Goal: Book appointment/travel/reservation

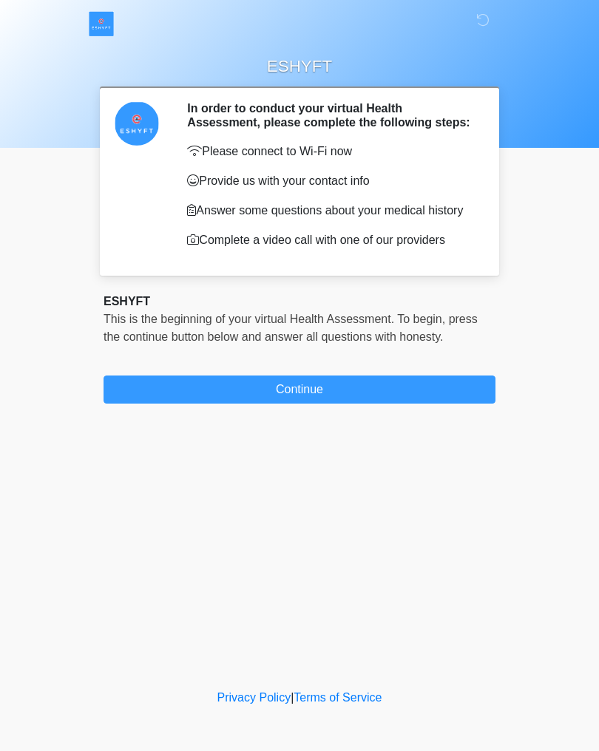
click at [310, 398] on button "Continue" at bounding box center [299, 390] width 392 height 28
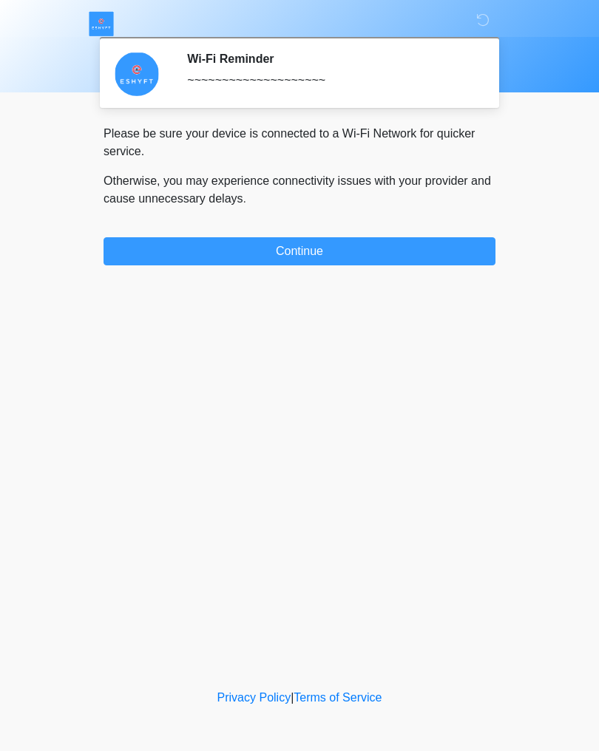
click at [303, 254] on button "Continue" at bounding box center [299, 251] width 392 height 28
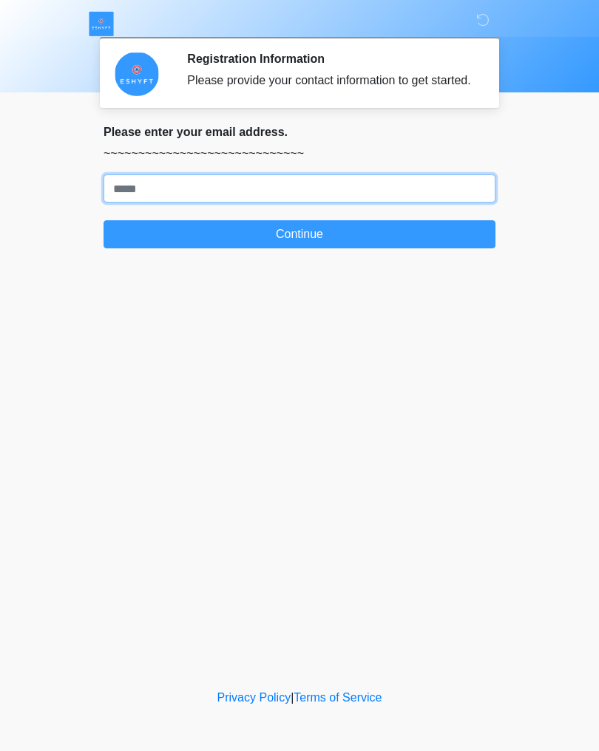
click at [200, 203] on input "Where should we email your response?" at bounding box center [299, 188] width 392 height 28
type input "**********"
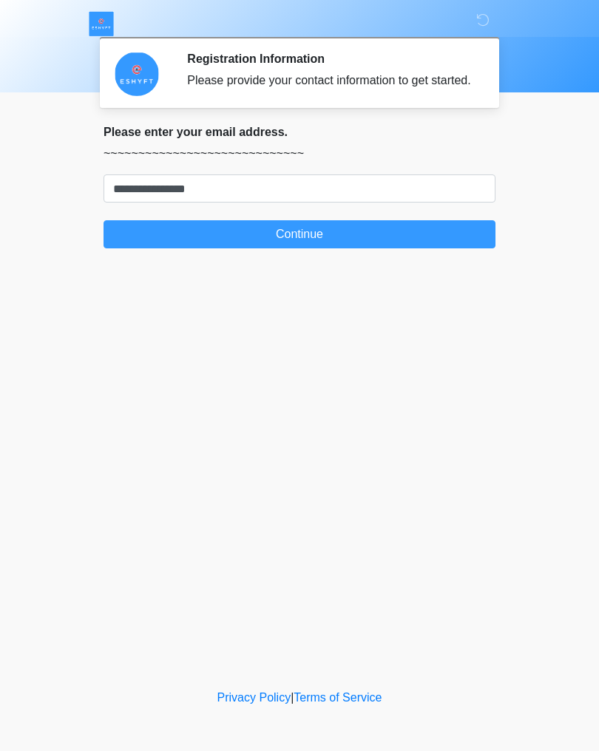
click at [303, 248] on button "Continue" at bounding box center [299, 234] width 392 height 28
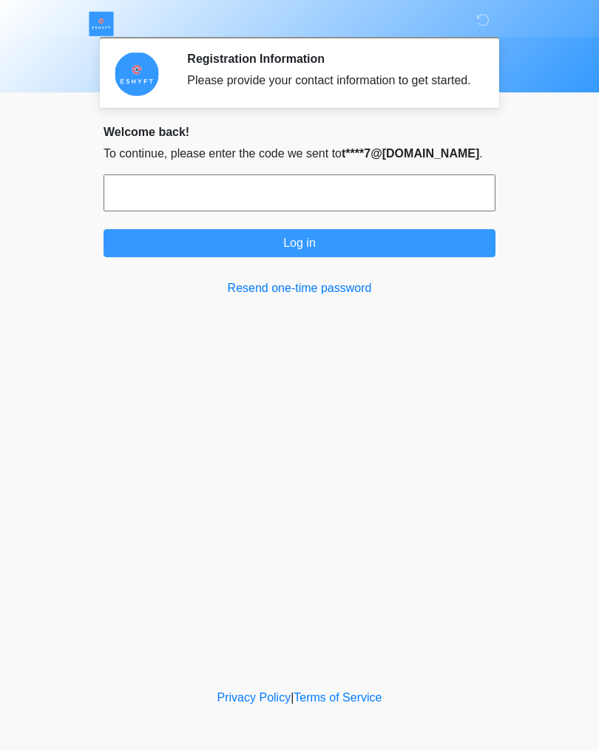
click at [266, 297] on link "Resend one-time password" at bounding box center [299, 288] width 392 height 18
click at [260, 324] on div "ESHYFT Registration Information Please provide your contact information to get …" at bounding box center [300, 343] width 444 height 656
click at [143, 201] on input "text" at bounding box center [299, 192] width 392 height 37
type input "******"
click at [378, 257] on button "Log in" at bounding box center [299, 243] width 392 height 28
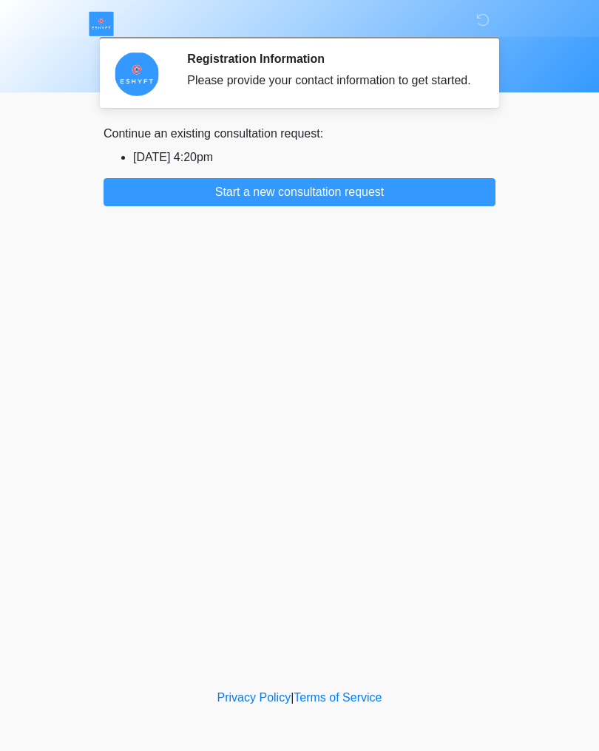
click at [318, 206] on button "Start a new consultation request" at bounding box center [299, 192] width 392 height 28
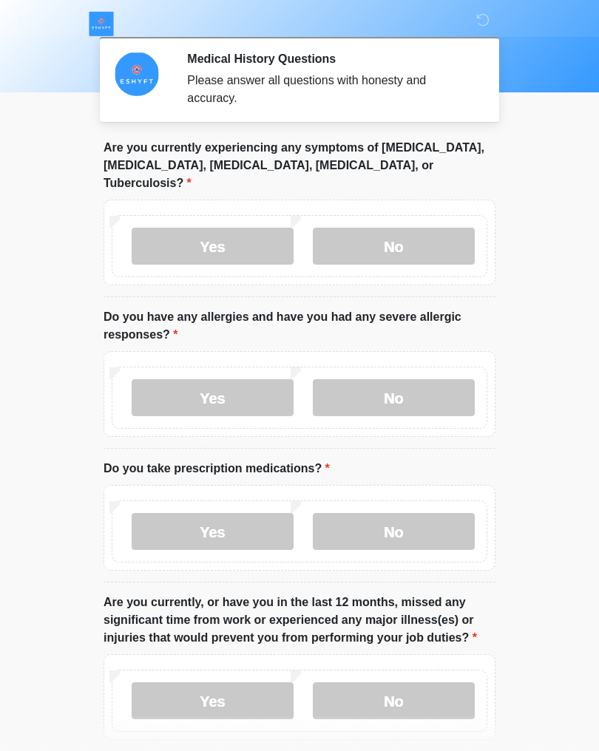
click at [419, 228] on label "No" at bounding box center [394, 246] width 162 height 37
click at [415, 379] on label "No" at bounding box center [394, 397] width 162 height 37
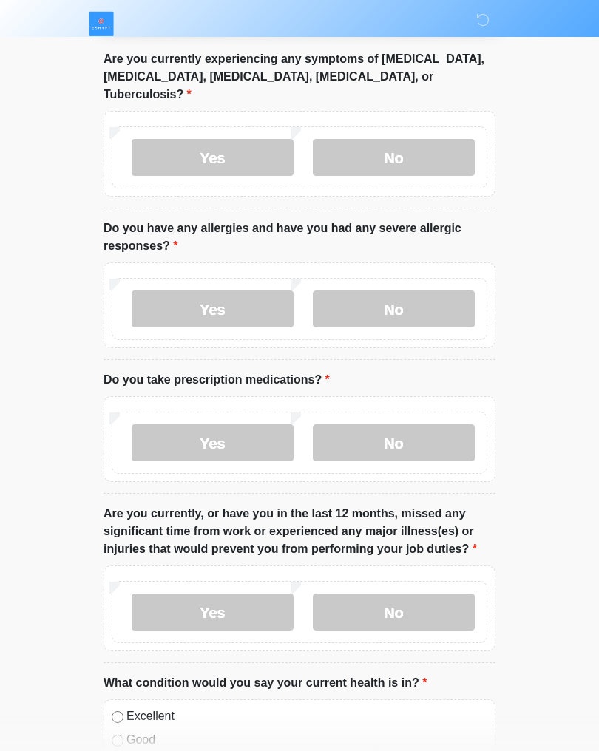
scroll to position [89, 0]
click at [412, 424] on label "No" at bounding box center [394, 442] width 162 height 37
click at [414, 593] on label "No" at bounding box center [394, 611] width 162 height 37
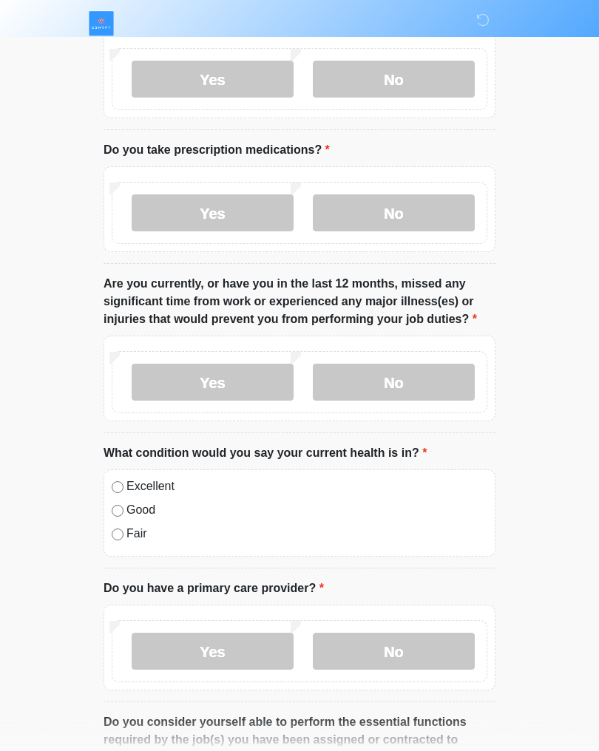
scroll to position [319, 0]
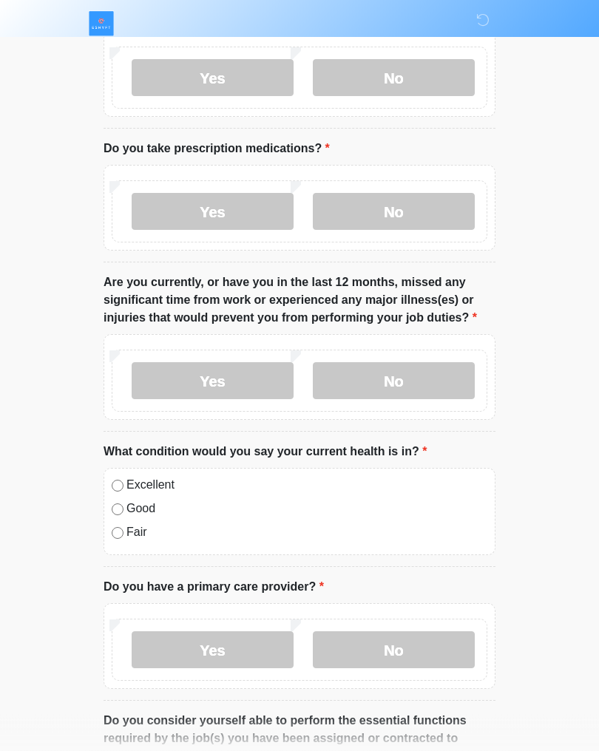
click at [128, 477] on label "Excellent" at bounding box center [306, 486] width 361 height 18
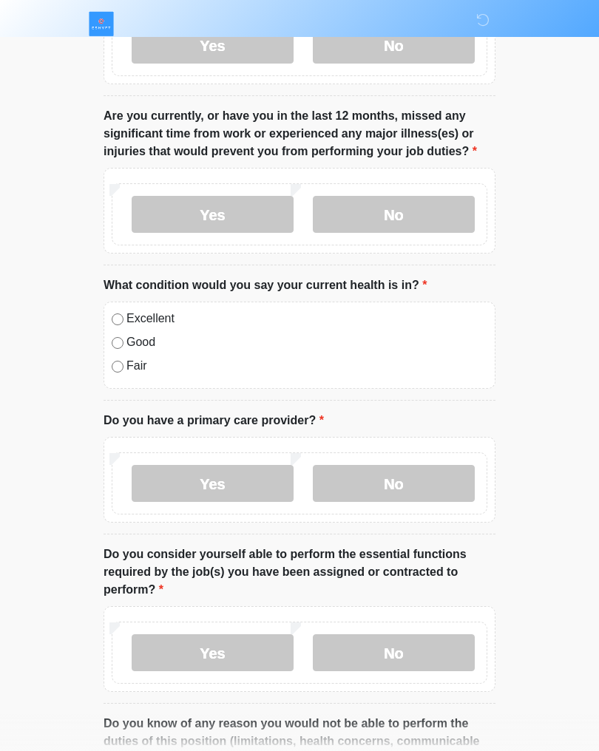
scroll to position [488, 0]
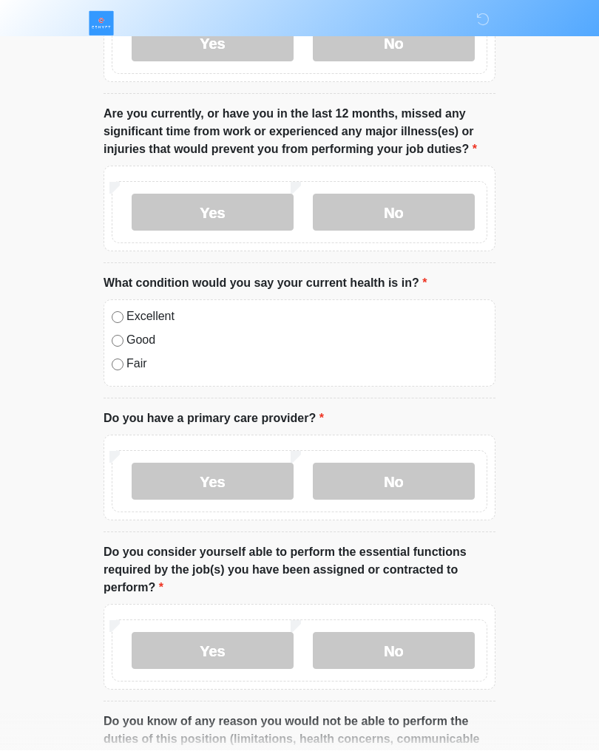
click at [410, 463] on label "No" at bounding box center [394, 481] width 162 height 37
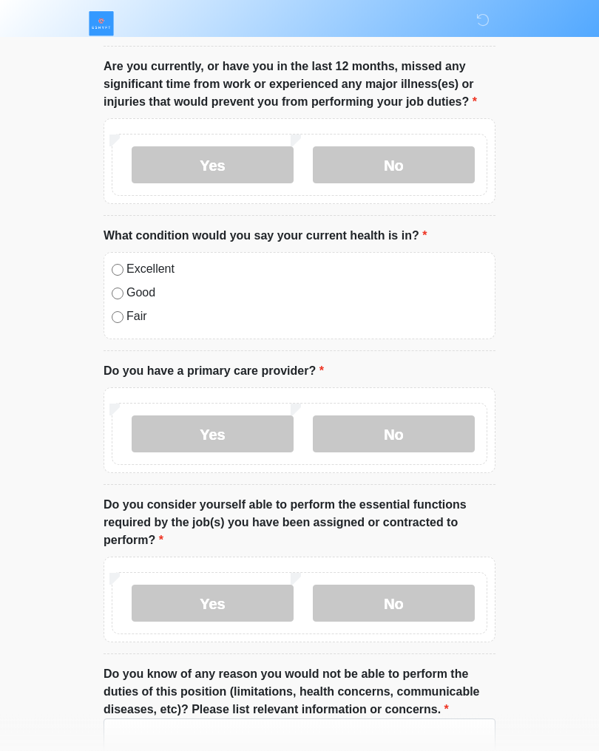
scroll to position [537, 0]
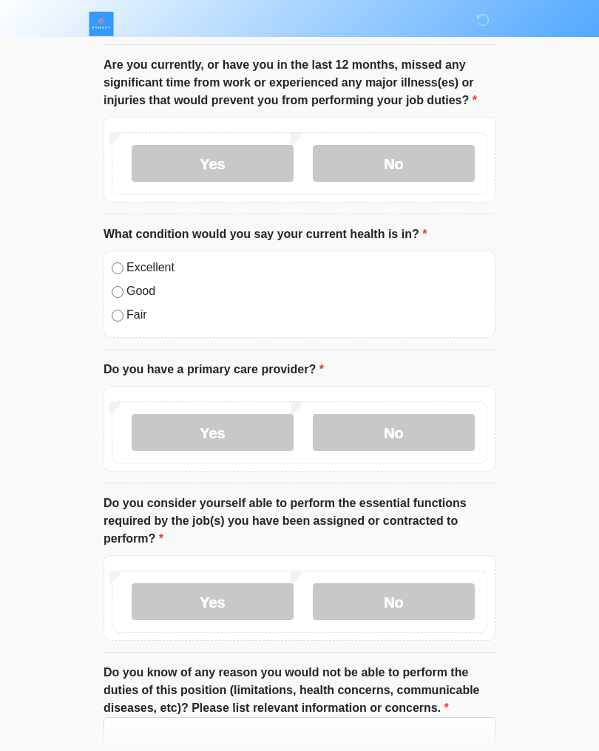
click at [248, 583] on label "Yes" at bounding box center [213, 601] width 162 height 37
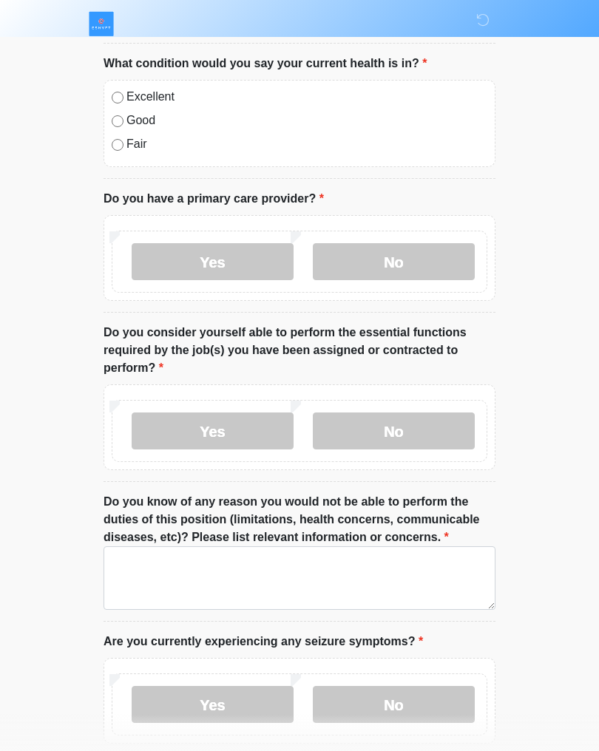
scroll to position [719, 0]
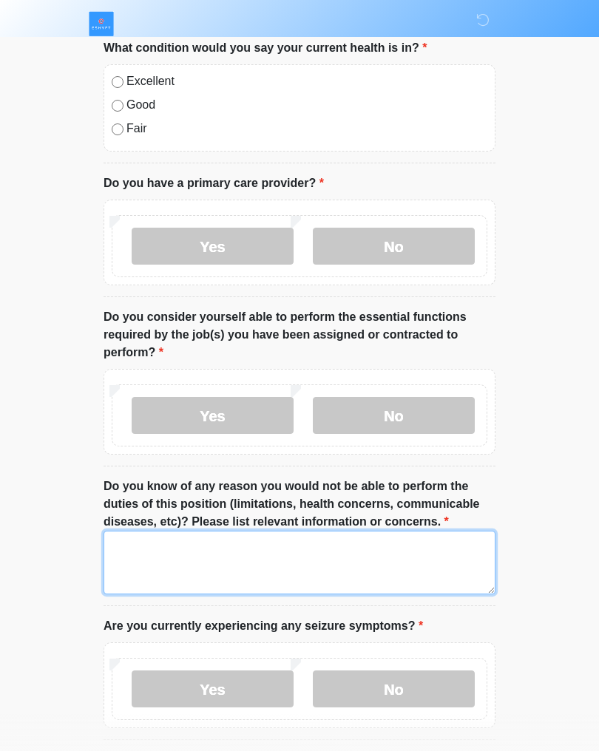
click at [235, 537] on textarea "Do you know of any reason you would not be able to perform the duties of this p…" at bounding box center [299, 563] width 392 height 64
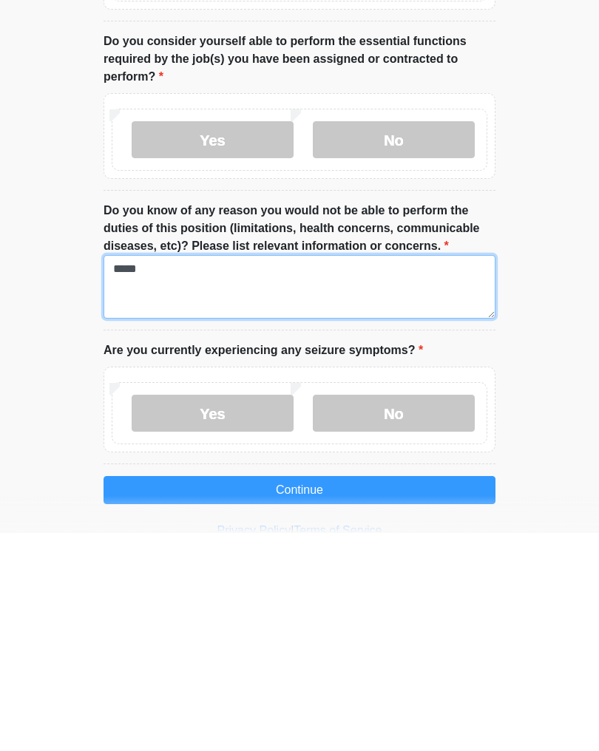
type textarea "****"
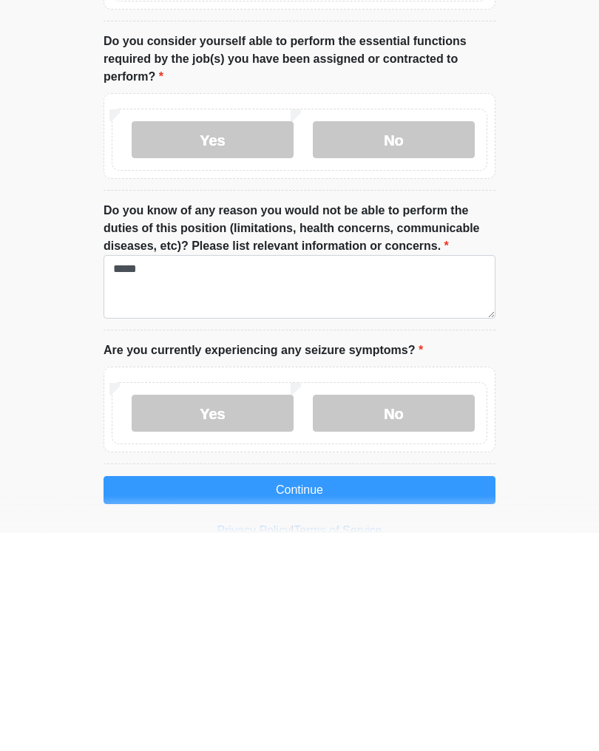
click at [410, 613] on label "No" at bounding box center [394, 631] width 162 height 37
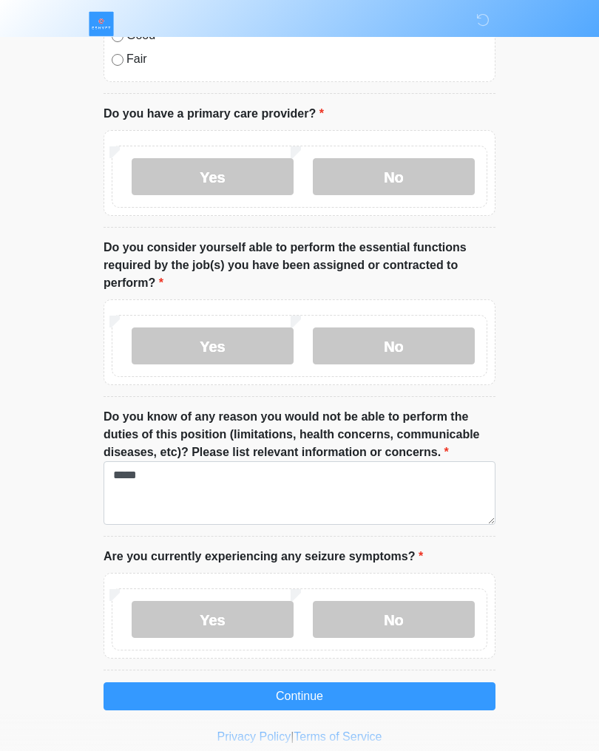
click at [299, 682] on button "Continue" at bounding box center [299, 696] width 392 height 28
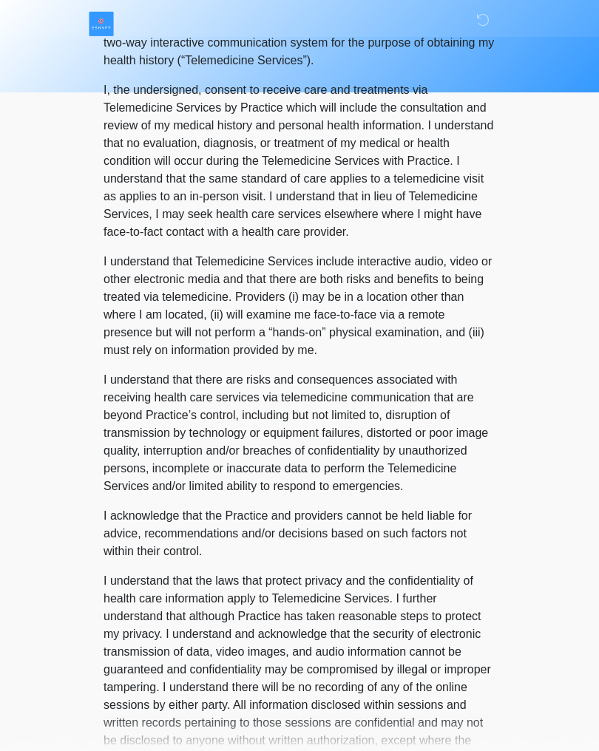
scroll to position [0, 0]
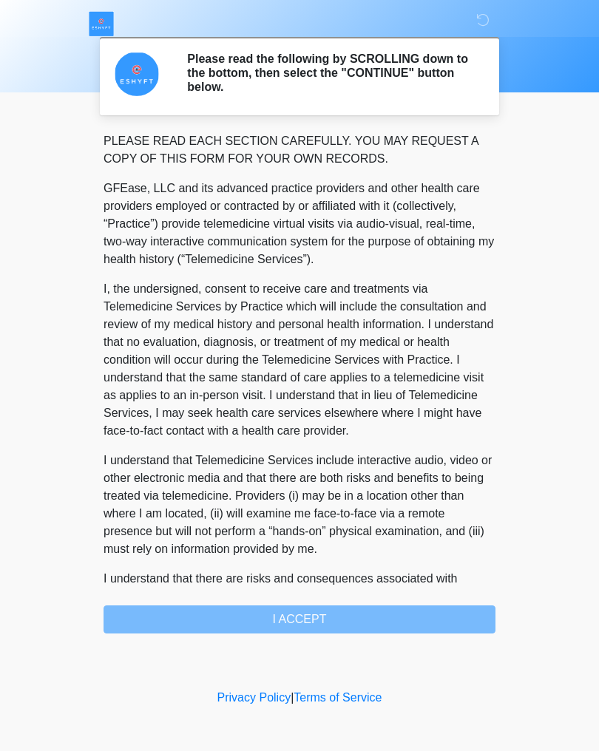
click at [305, 619] on div "PLEASE READ EACH SECTION CAREFULLY. YOU MAY REQUEST A COPY OF THIS FORM FOR YOU…" at bounding box center [299, 382] width 392 height 501
click at [302, 619] on div "PLEASE READ EACH SECTION CAREFULLY. YOU MAY REQUEST A COPY OF THIS FORM FOR YOU…" at bounding box center [299, 382] width 392 height 501
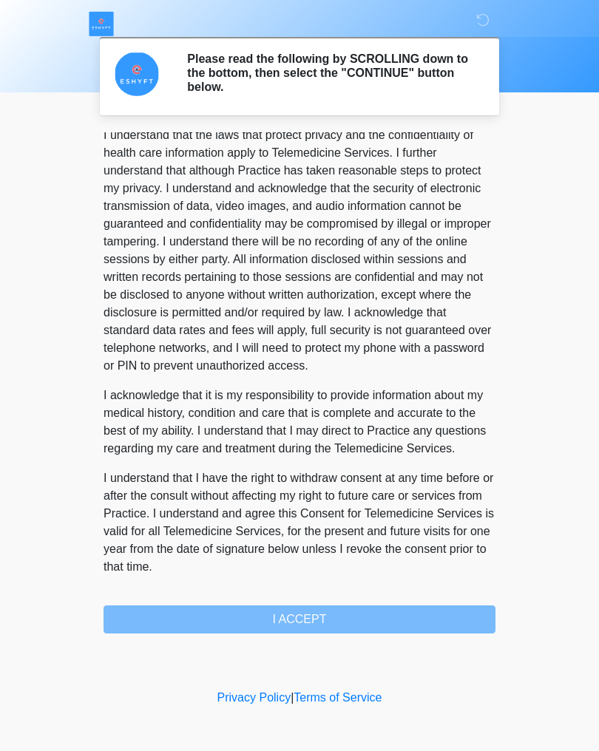
scroll to position [662, 0]
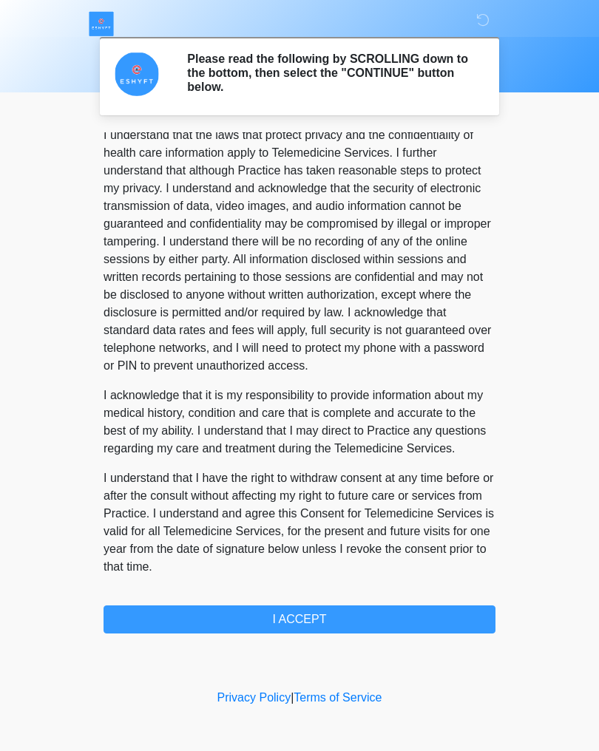
click at [302, 615] on button "I ACCEPT" at bounding box center [299, 619] width 392 height 28
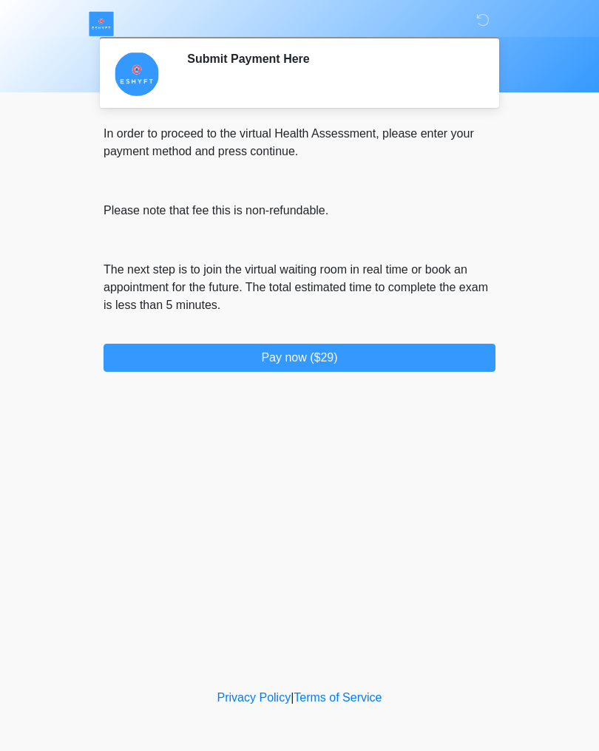
click at [310, 366] on button "Pay now ($29)" at bounding box center [299, 358] width 392 height 28
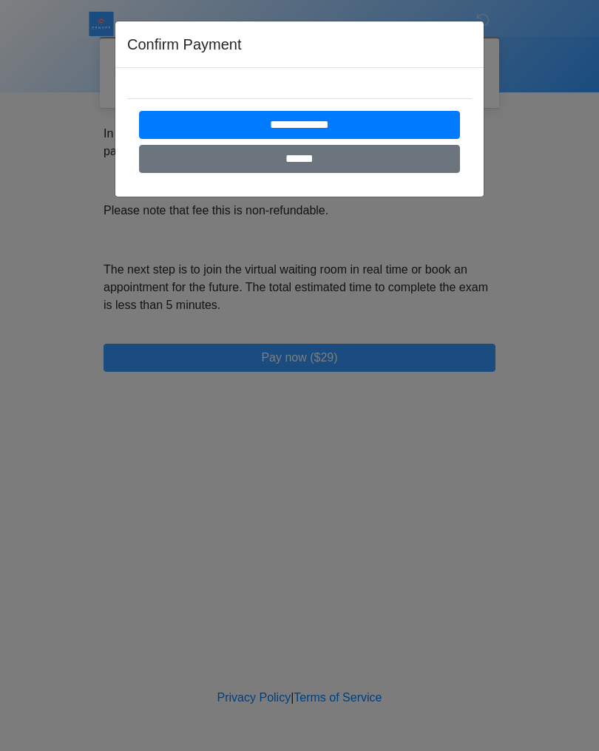
click at [334, 130] on input "**********" at bounding box center [299, 125] width 321 height 28
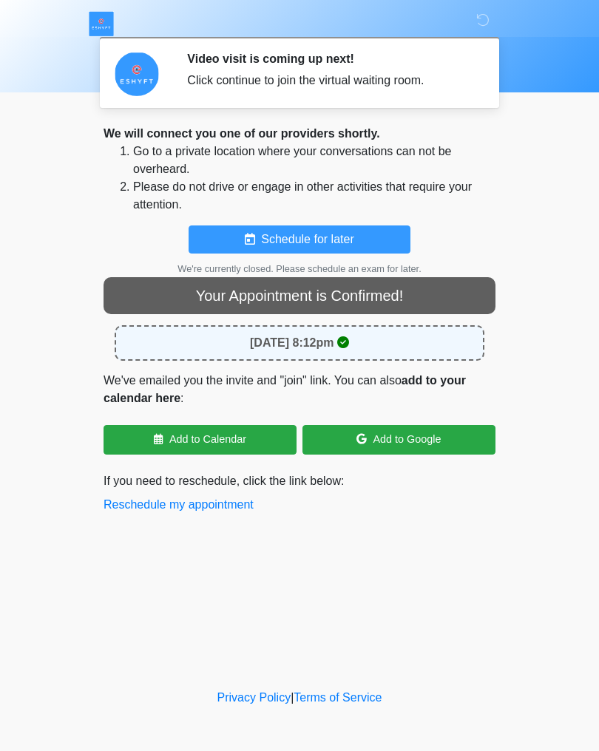
click at [318, 81] on div "Click continue to join the virtual waiting room." at bounding box center [330, 81] width 286 height 18
click at [137, 78] on img at bounding box center [137, 74] width 44 height 44
click at [371, 72] on div "Click continue to join the virtual waiting room." at bounding box center [330, 81] width 286 height 18
click at [334, 336] on strong "August 31, 2025 at 8:12pm" at bounding box center [292, 342] width 84 height 13
click at [316, 300] on div "Your Appointment is Confirmed!" at bounding box center [299, 295] width 392 height 37
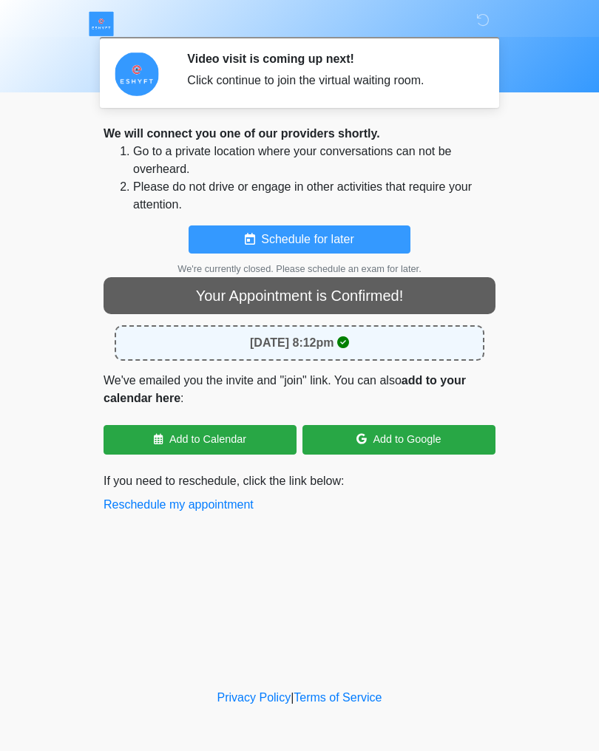
click at [299, 296] on div "Your Appointment is Confirmed!" at bounding box center [299, 295] width 392 height 37
click at [316, 376] on p "We've emailed you the invite and "join" link. You can also add to your calendar…" at bounding box center [299, 389] width 392 height 35
click at [370, 342] on div "August 31, 2025 at 8:12pm" at bounding box center [300, 342] width 370 height 35
click at [333, 345] on strong "August 31, 2025 at 8:12pm" at bounding box center [292, 342] width 84 height 13
click at [197, 390] on p "We've emailed you the invite and "join" link. You can also add to your calendar…" at bounding box center [299, 389] width 392 height 35
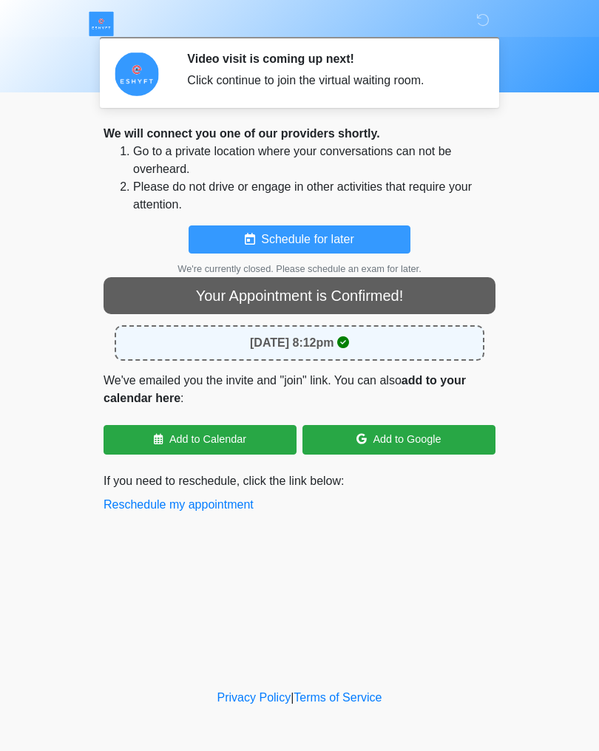
click at [245, 433] on link "Add to Calendar" at bounding box center [199, 440] width 193 height 30
click at [220, 502] on button "Reschedule my appointment" at bounding box center [178, 505] width 150 height 18
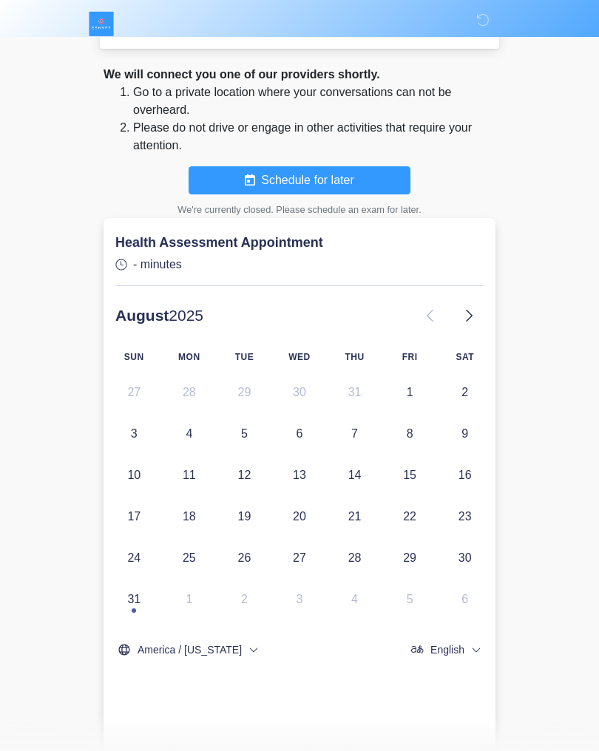
scroll to position [0, 0]
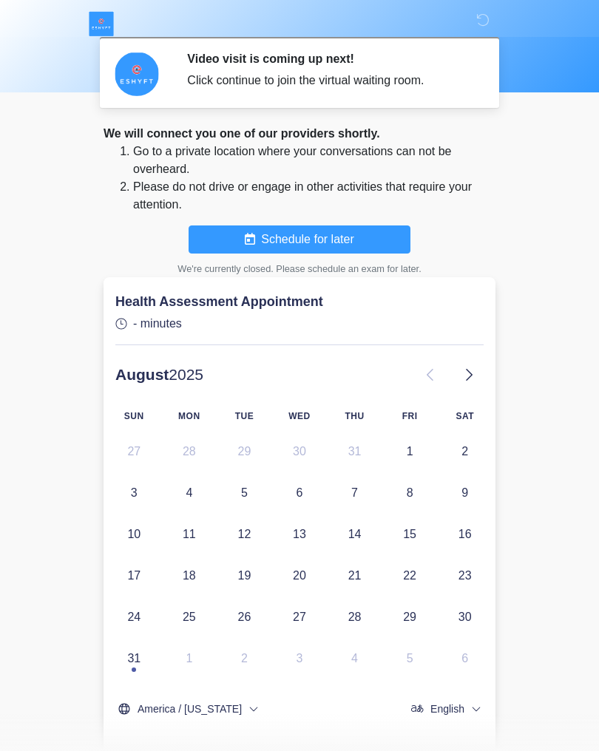
click at [332, 250] on button "Schedule for later" at bounding box center [300, 239] width 222 height 28
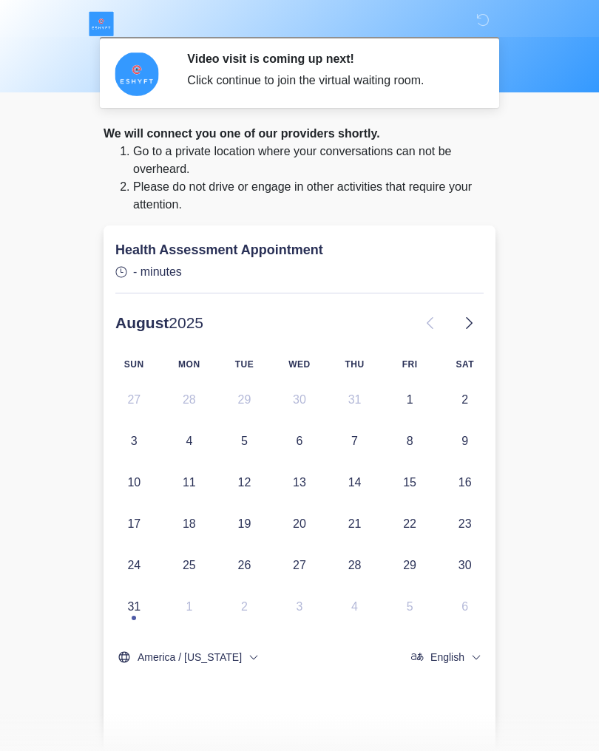
click at [474, 324] on icon at bounding box center [469, 323] width 18 height 18
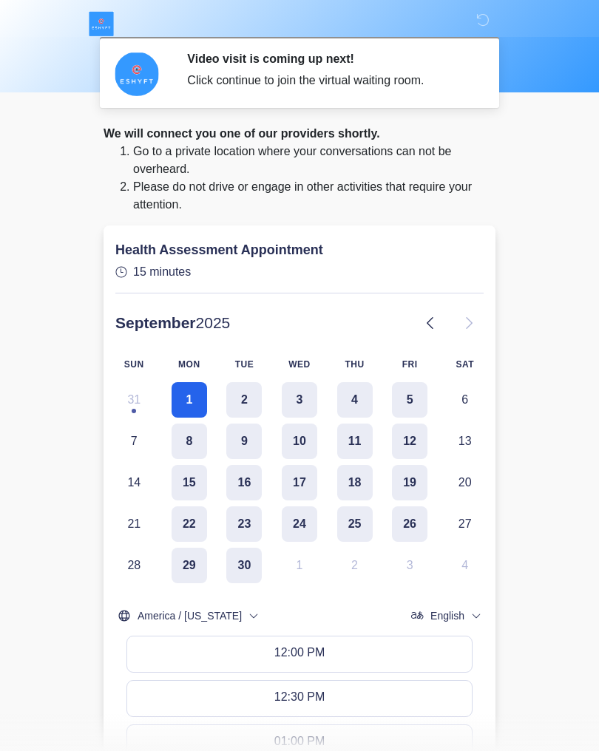
click at [191, 394] on button "1" at bounding box center [189, 399] width 35 height 35
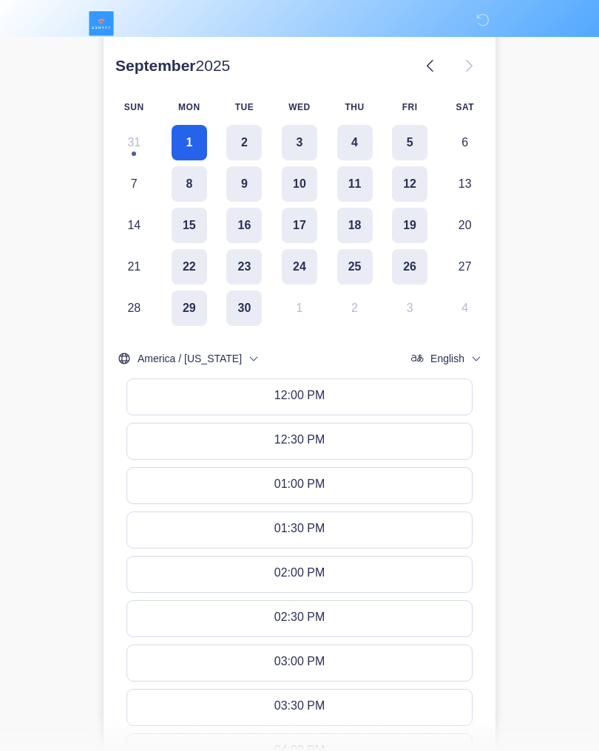
scroll to position [250, 0]
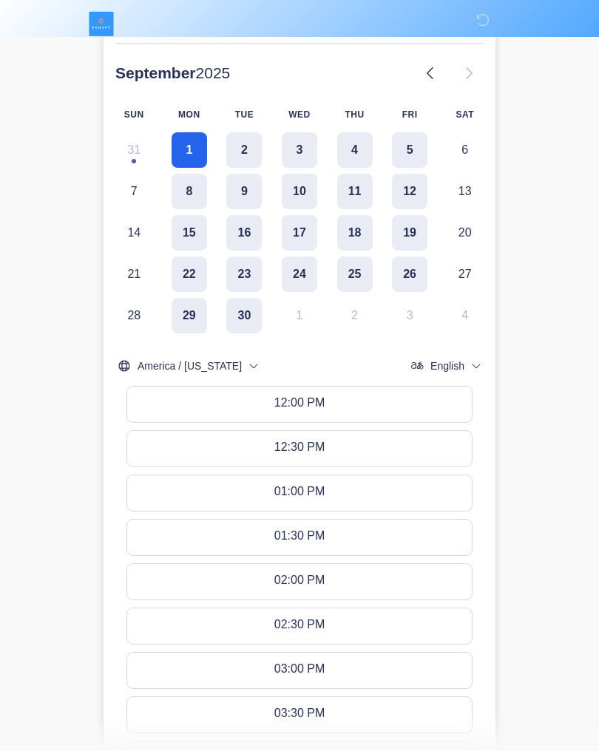
click at [336, 398] on button "12:00 PM" at bounding box center [299, 404] width 344 height 35
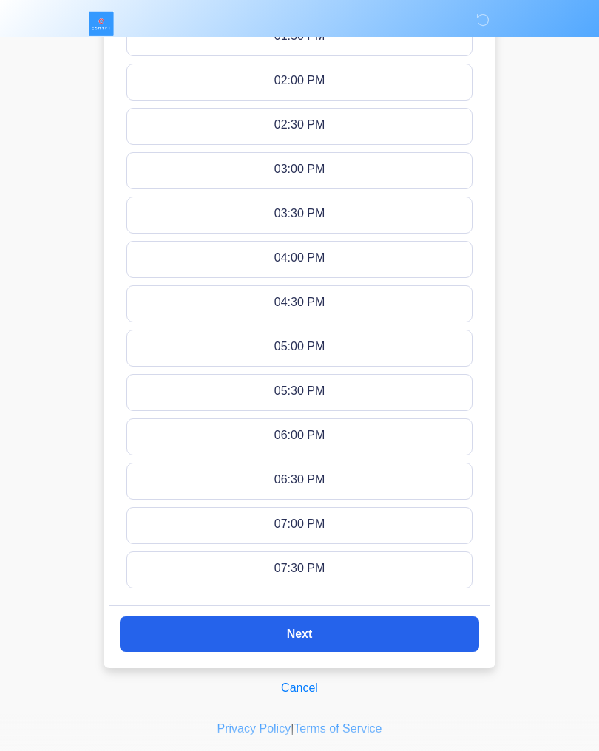
scroll to position [750, 0]
click at [310, 622] on button "Next" at bounding box center [299, 634] width 359 height 35
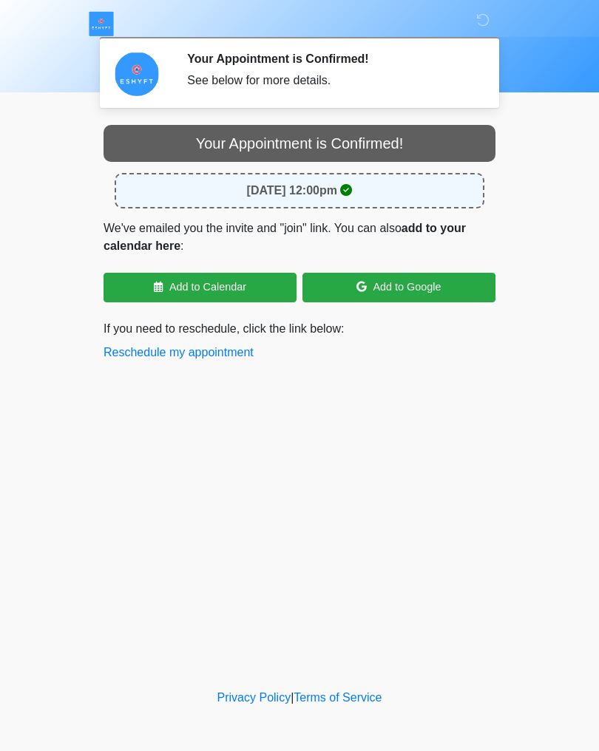
click at [224, 286] on link "Add to Calendar" at bounding box center [199, 288] width 193 height 30
click at [438, 228] on strong "add to your calendar here" at bounding box center [284, 237] width 362 height 30
click at [442, 228] on strong "add to your calendar here" at bounding box center [284, 237] width 362 height 30
click at [237, 291] on link "Add to Calendar" at bounding box center [199, 288] width 193 height 30
click at [123, 571] on div "ESHYFT Your Appointment is Confirmed! See below for more details. Please connec…" at bounding box center [300, 343] width 444 height 656
